Goal: Transaction & Acquisition: Purchase product/service

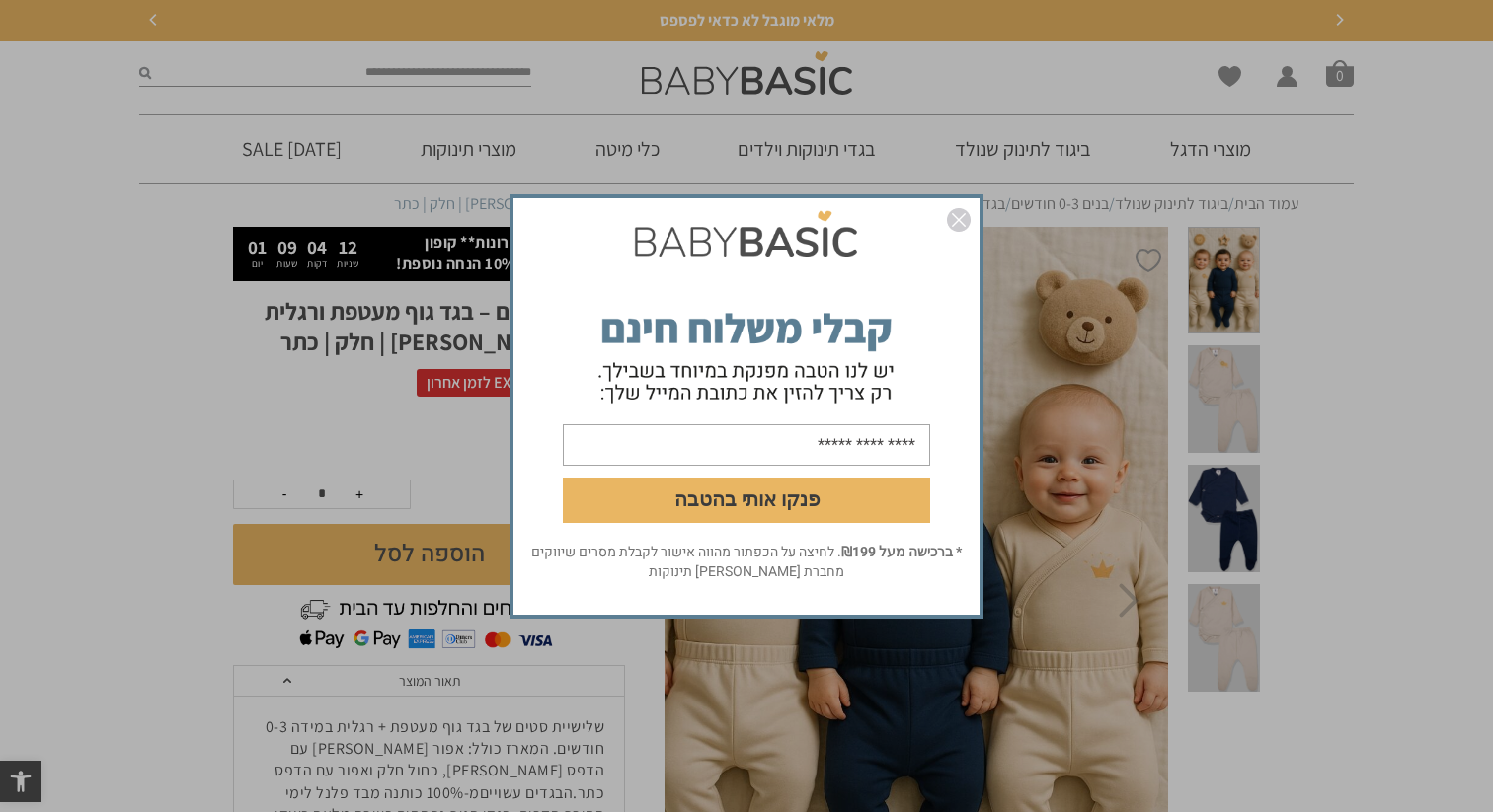
click at [961, 216] on img "סגור" at bounding box center [959, 220] width 24 height 24
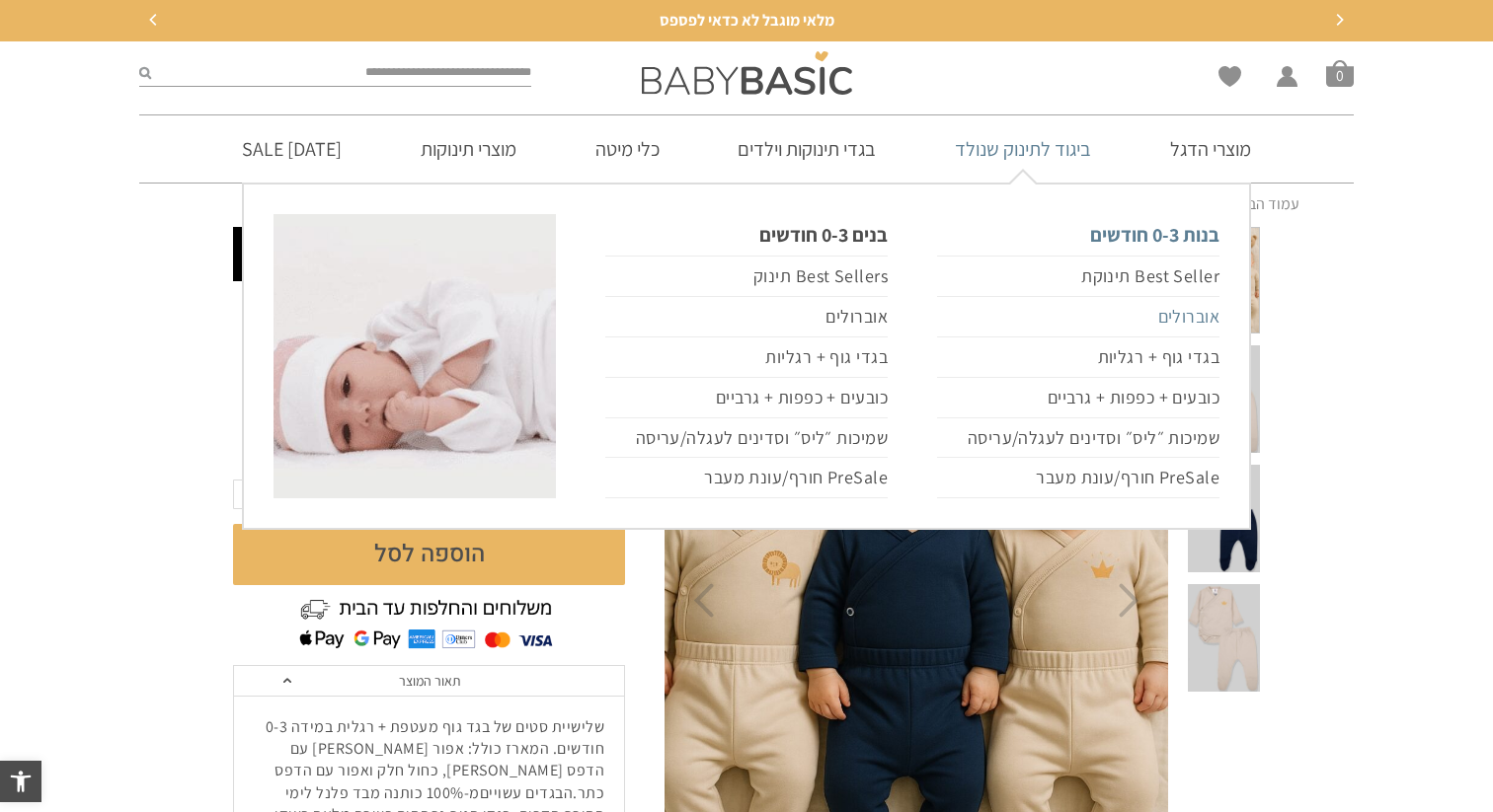
click at [1173, 321] on link "אוברולים" at bounding box center [1078, 317] width 283 height 41
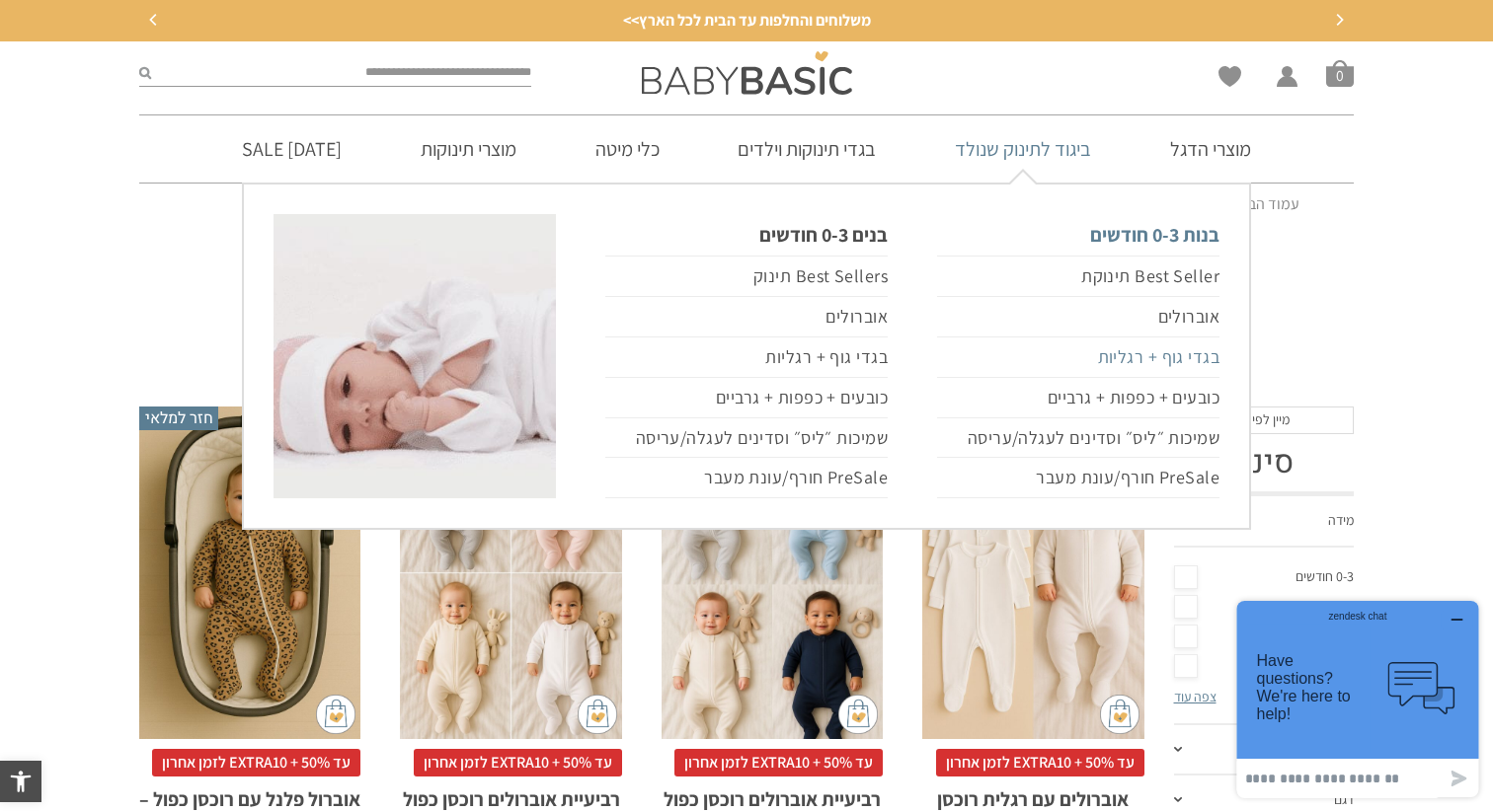
click at [1116, 361] on link "בגדי גוף + רגליות" at bounding box center [1078, 357] width 283 height 41
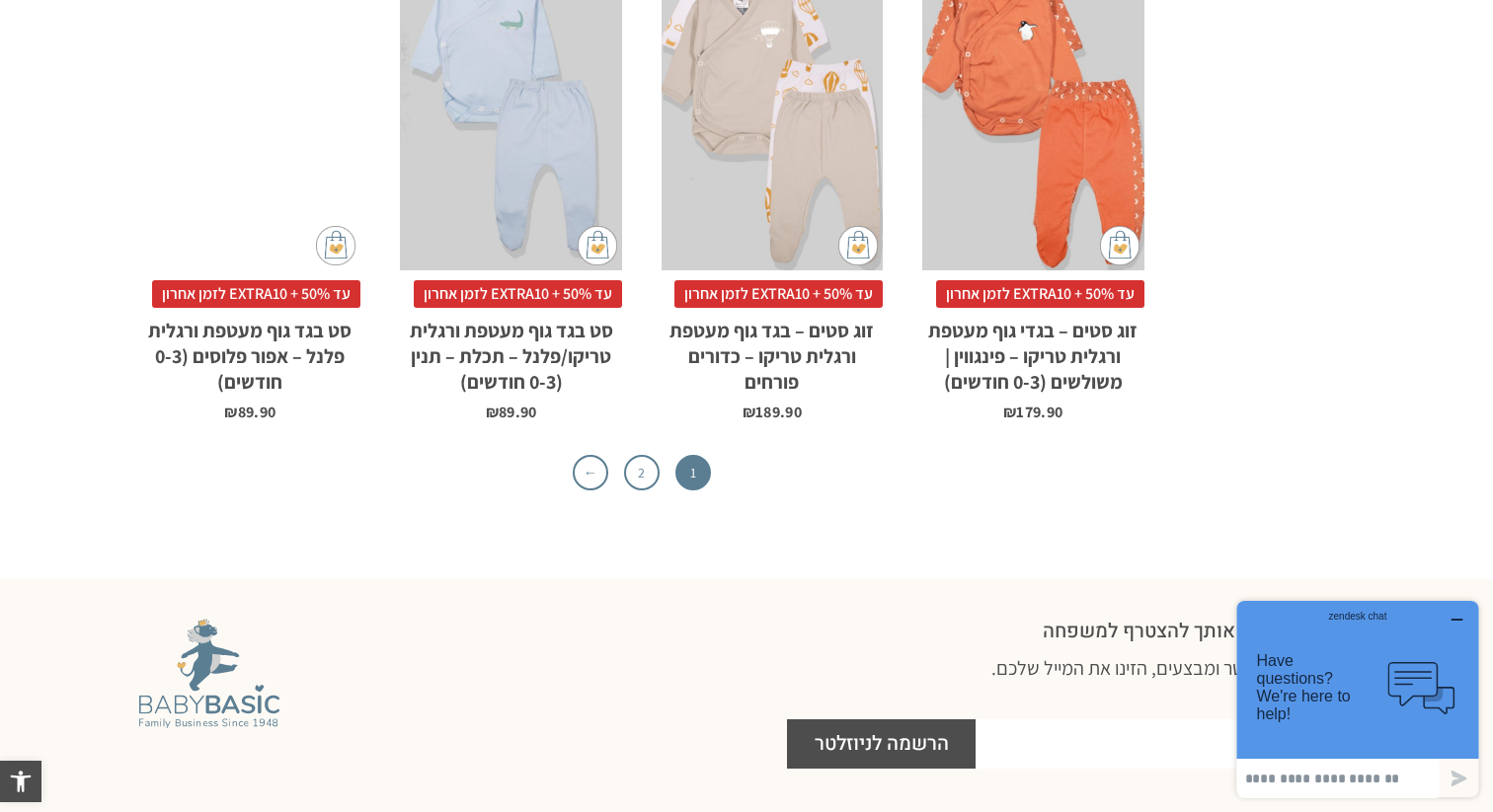
scroll to position [6378, 0]
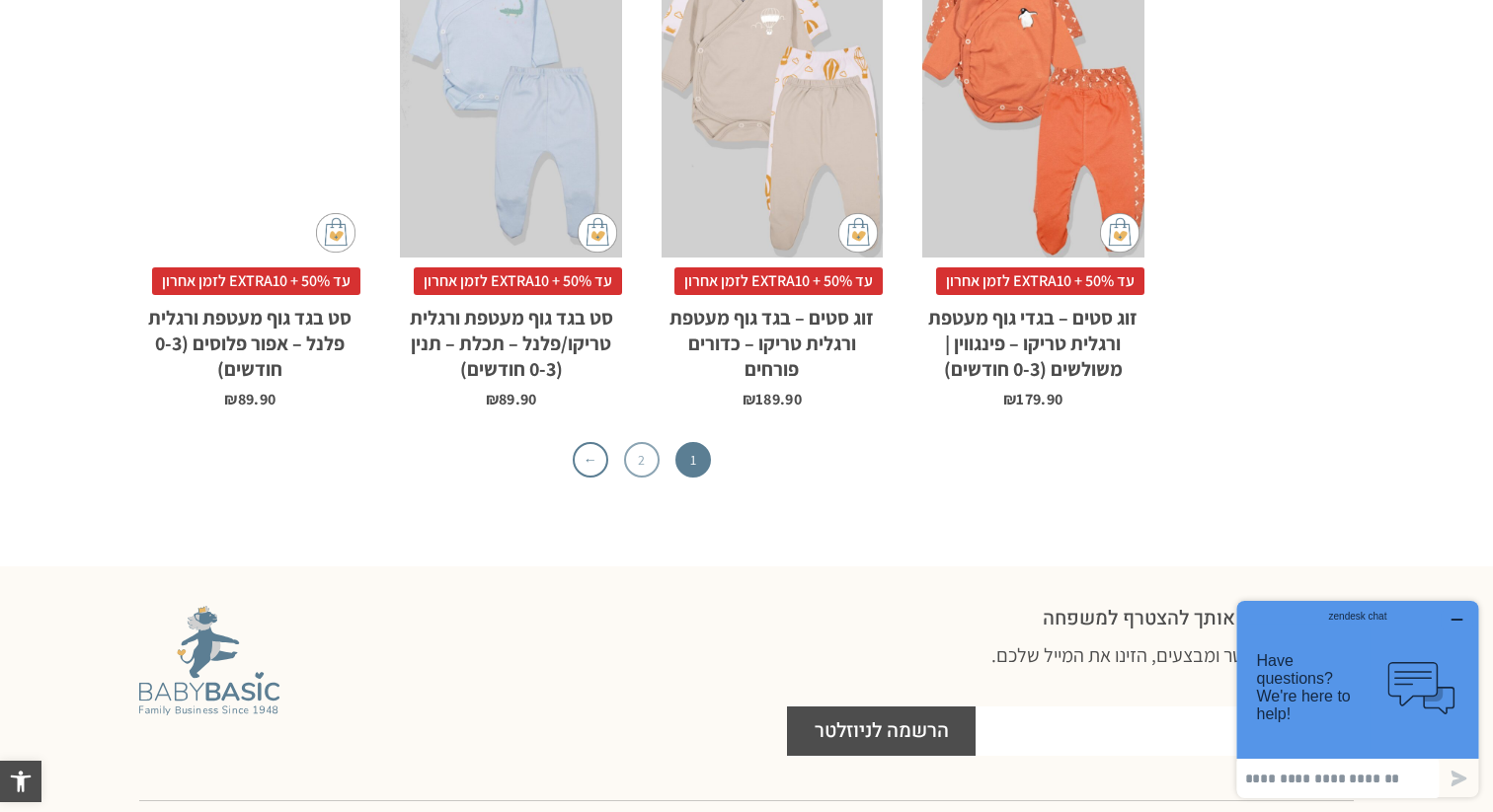
click at [650, 442] on link "2" at bounding box center [642, 460] width 36 height 36
